Goal: Find contact information: Find contact information

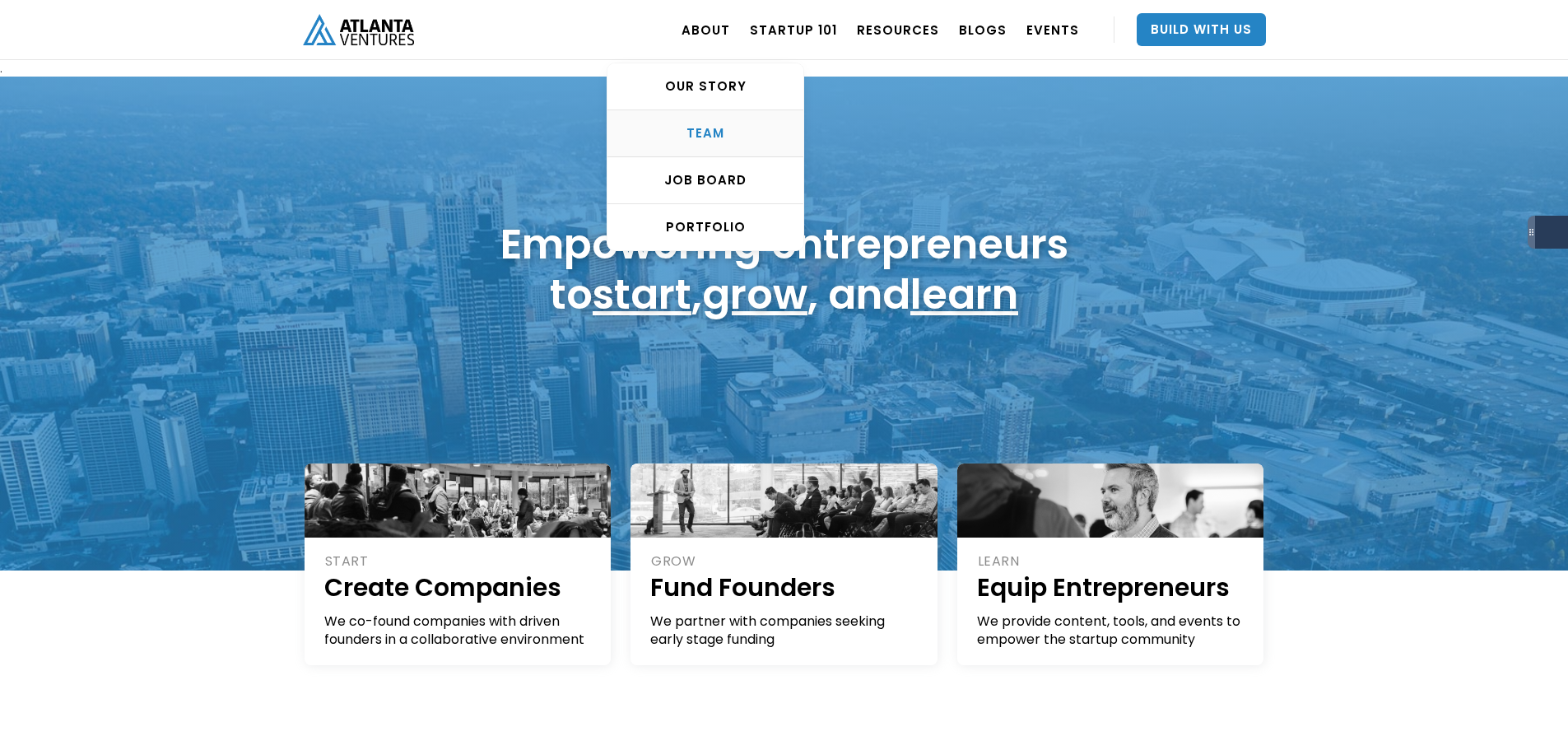
click at [720, 131] on div "TEAM" at bounding box center [706, 133] width 196 height 16
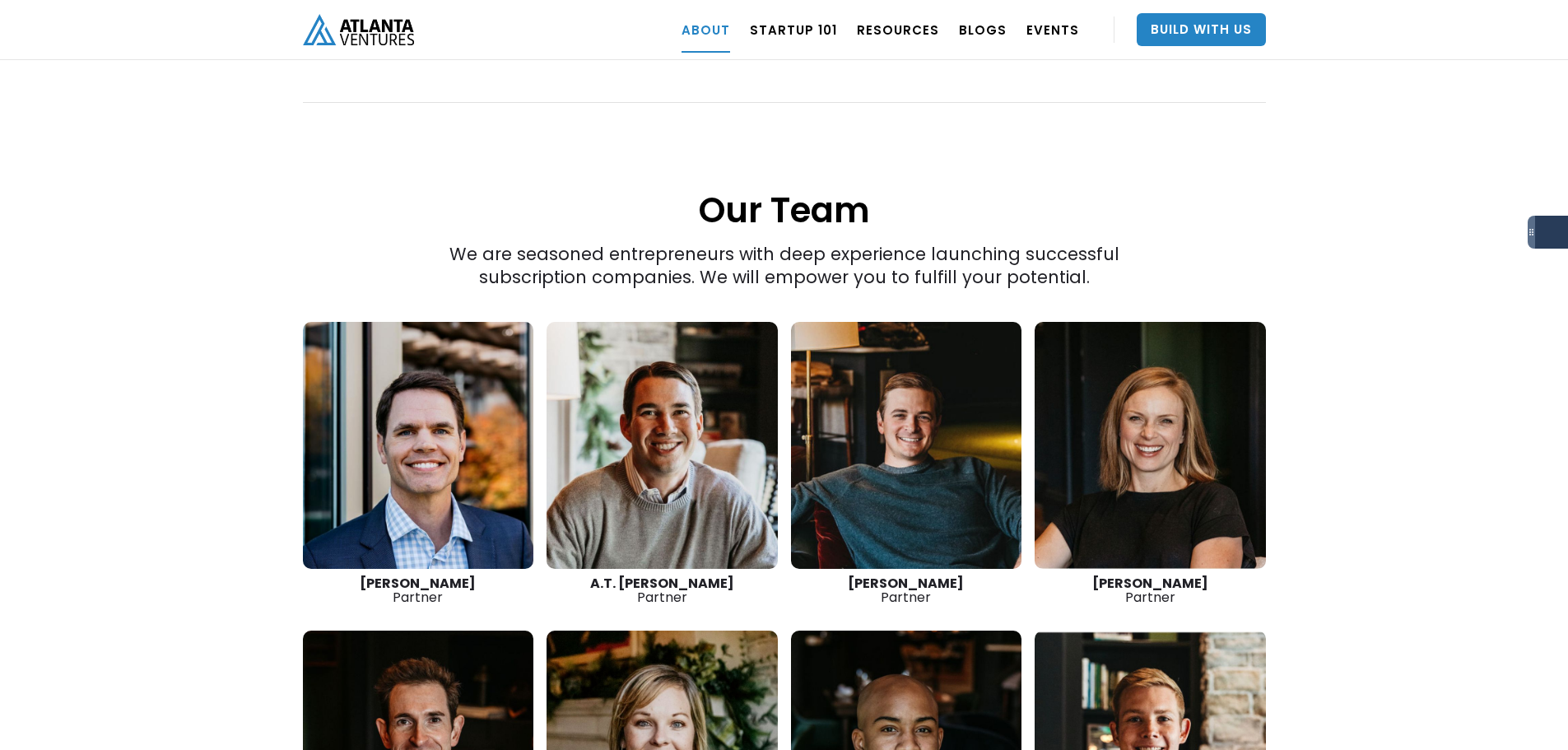
scroll to position [2329, 0]
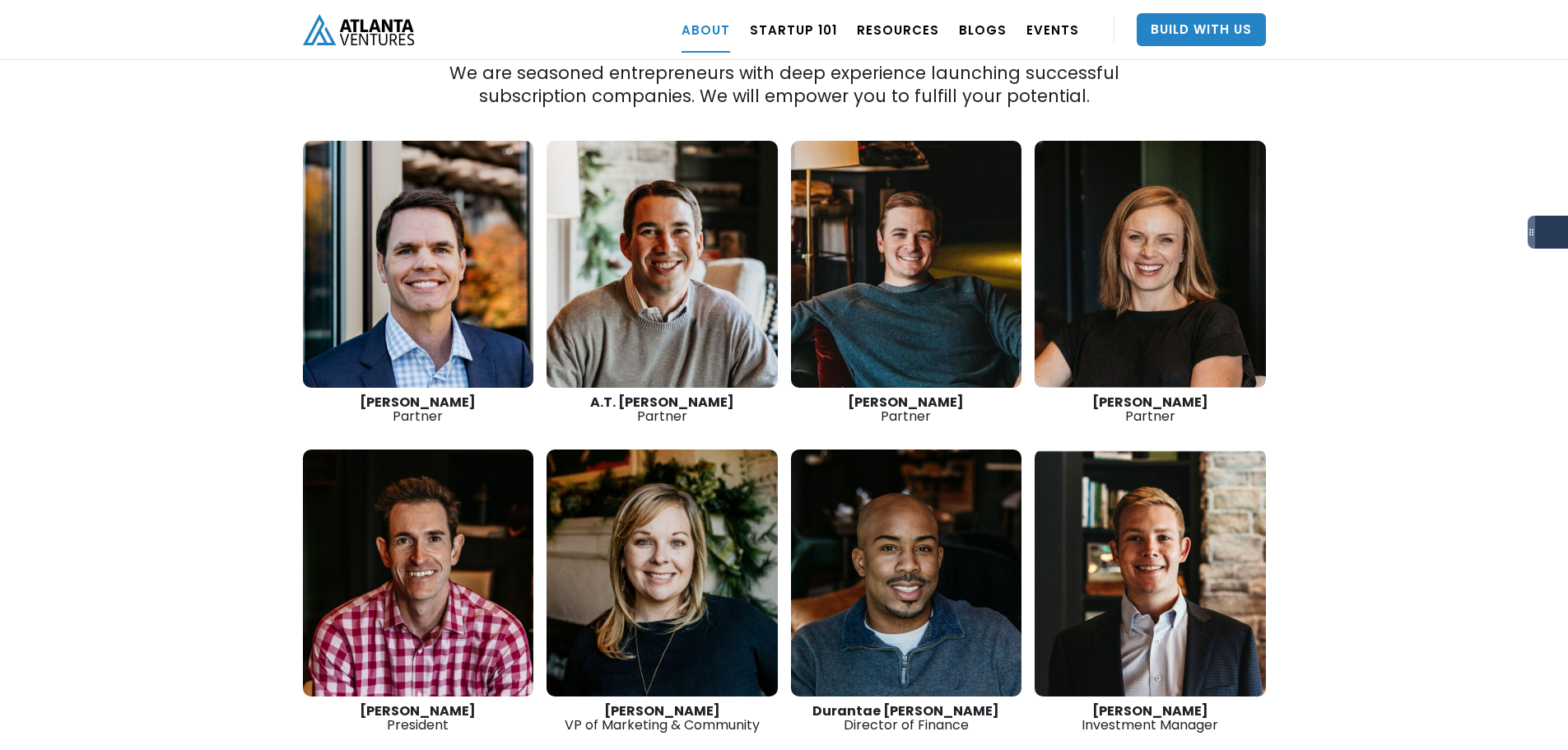
click at [886, 307] on link at bounding box center [906, 264] width 231 height 247
